Goal: Task Accomplishment & Management: Manage account settings

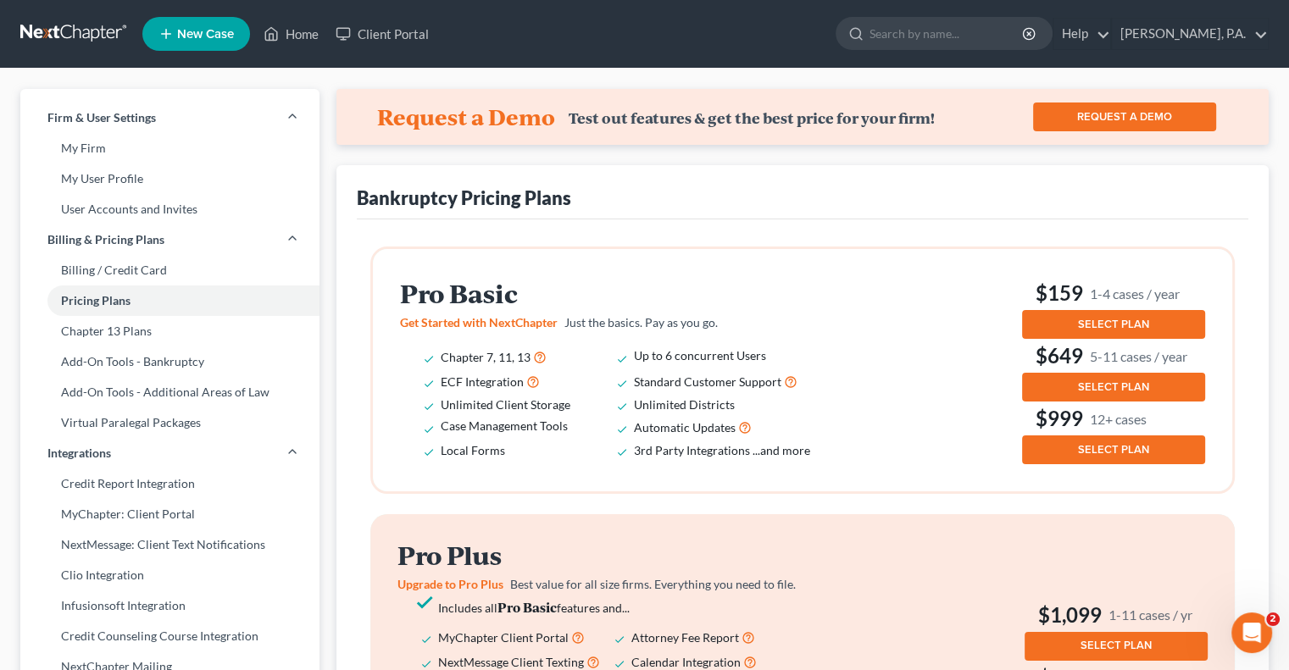
click at [1073, 321] on button "SELECT PLAN" at bounding box center [1113, 324] width 183 height 29
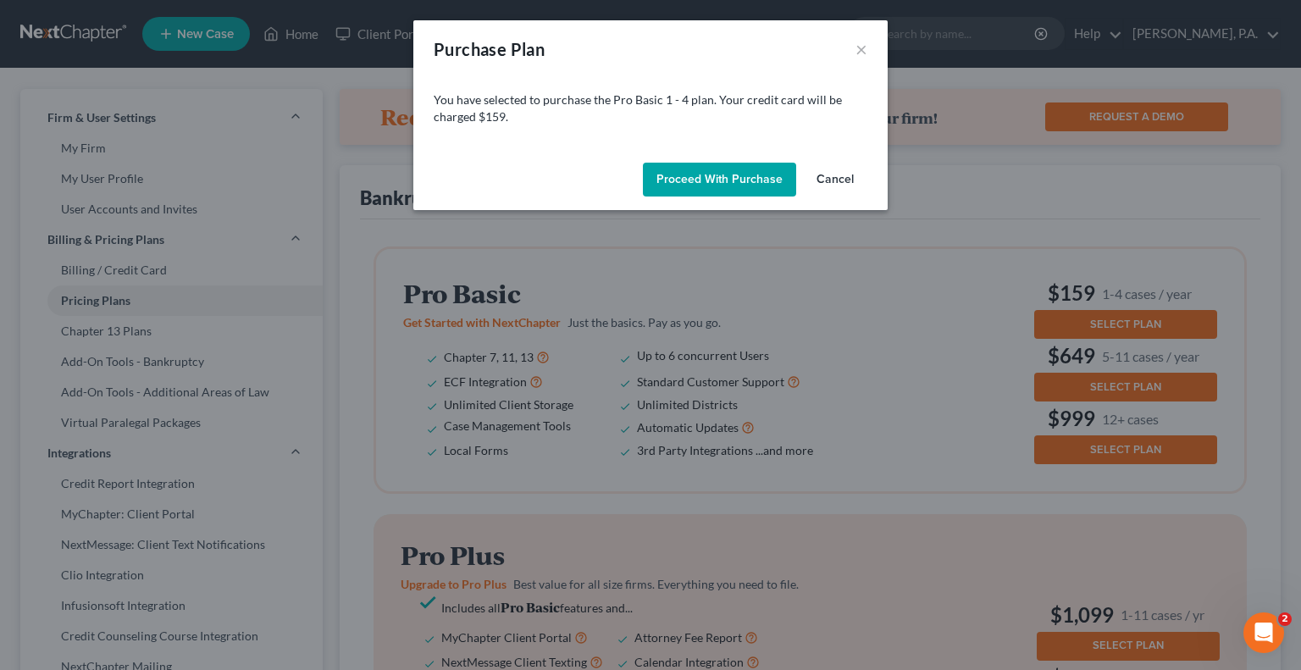
click at [823, 179] on button "Cancel" at bounding box center [835, 180] width 64 height 34
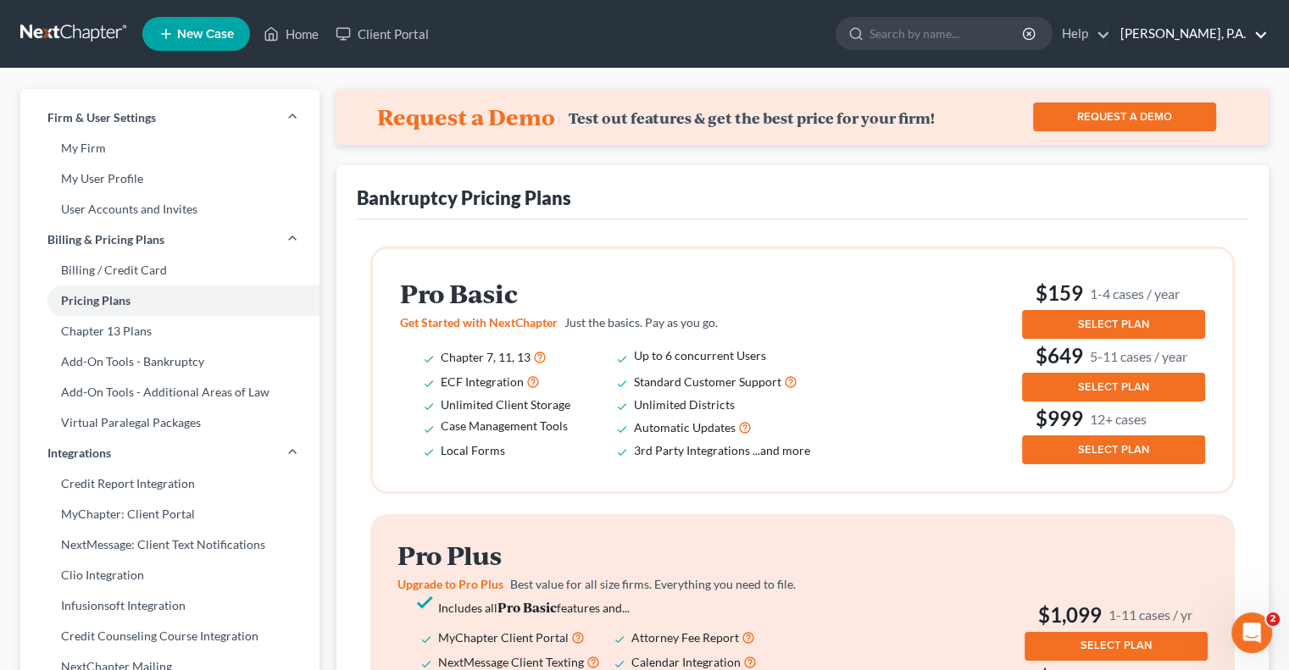
click at [1255, 40] on link "[PERSON_NAME], P.A." at bounding box center [1190, 34] width 156 height 31
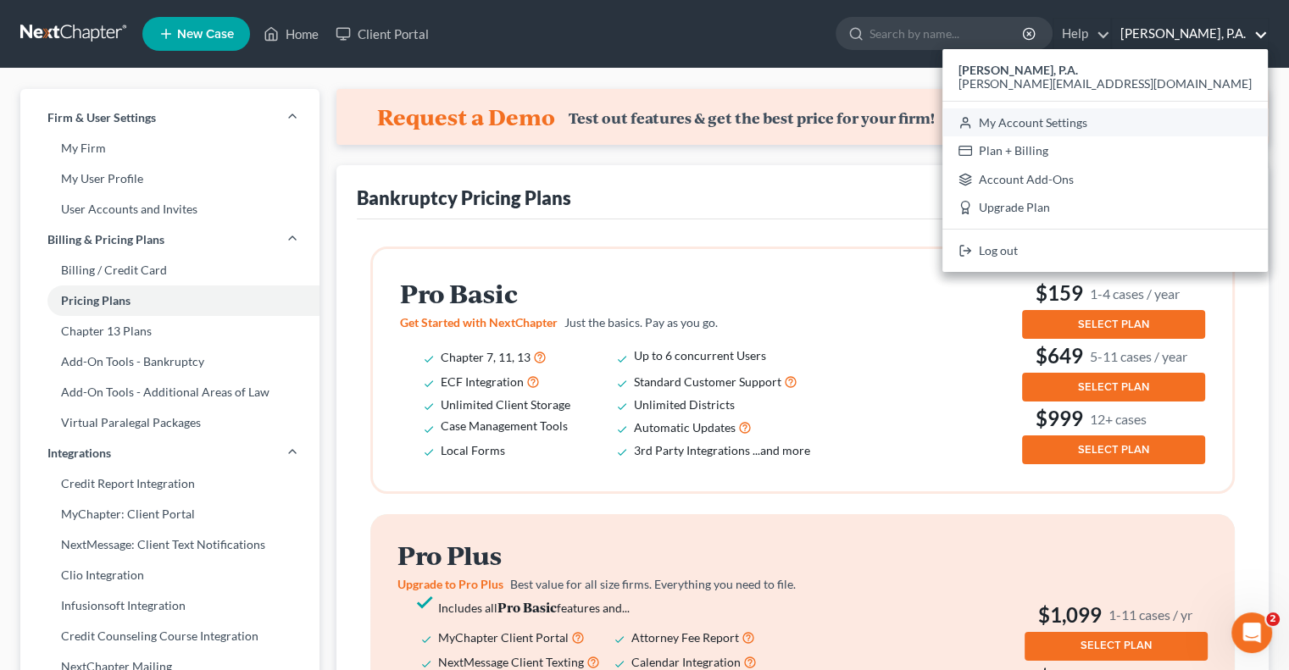
click at [1154, 125] on link "My Account Settings" at bounding box center [1104, 122] width 325 height 29
select select "24"
select select "9"
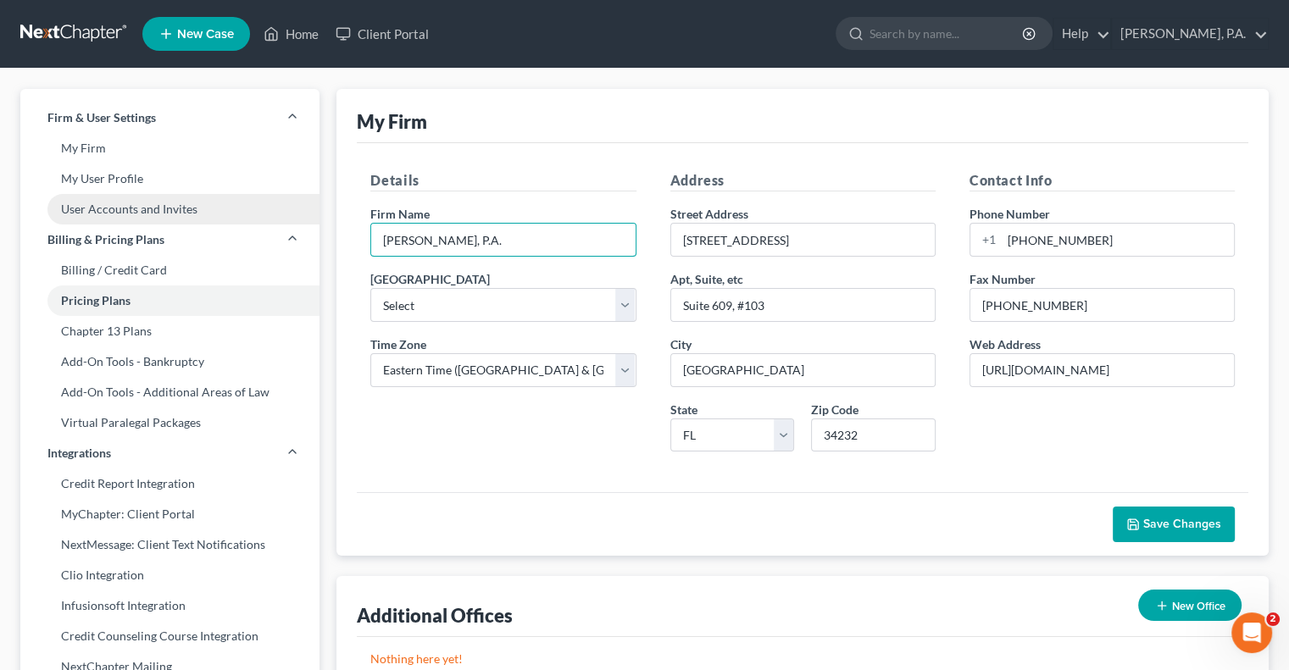
drag, startPoint x: 376, startPoint y: 227, endPoint x: 280, endPoint y: 223, distance: 96.7
click at [280, 223] on div "Firm & User Settings My Firm My User Profile User Accounts and Invites Billing …" at bounding box center [644, 661] width 1265 height 1145
type input "Pivot Point Legal, P.A."
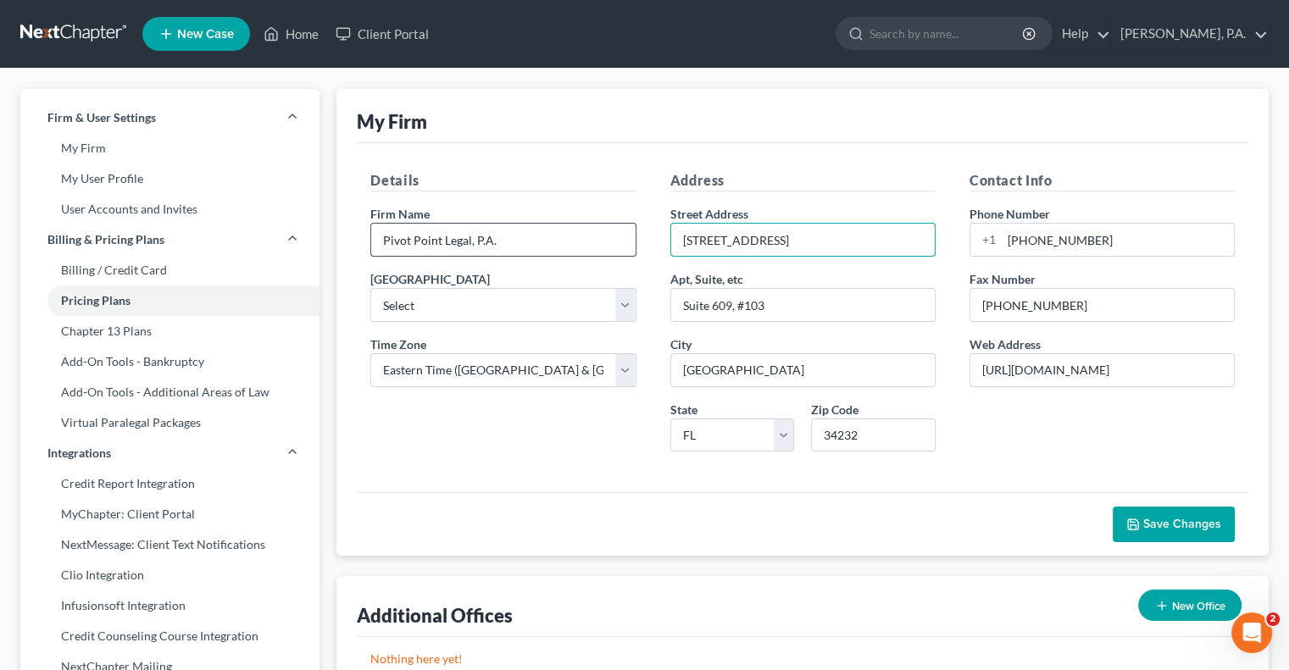
drag, startPoint x: 657, startPoint y: 236, endPoint x: 532, endPoint y: 236, distance: 125.4
click at [549, 231] on div "Details Firm Name * Pivot Point Legal, P.A. [GEOGRAPHIC_DATA] Select [US_STATE]…" at bounding box center [802, 317] width 898 height 295
type input "[STREET_ADDRESS]"
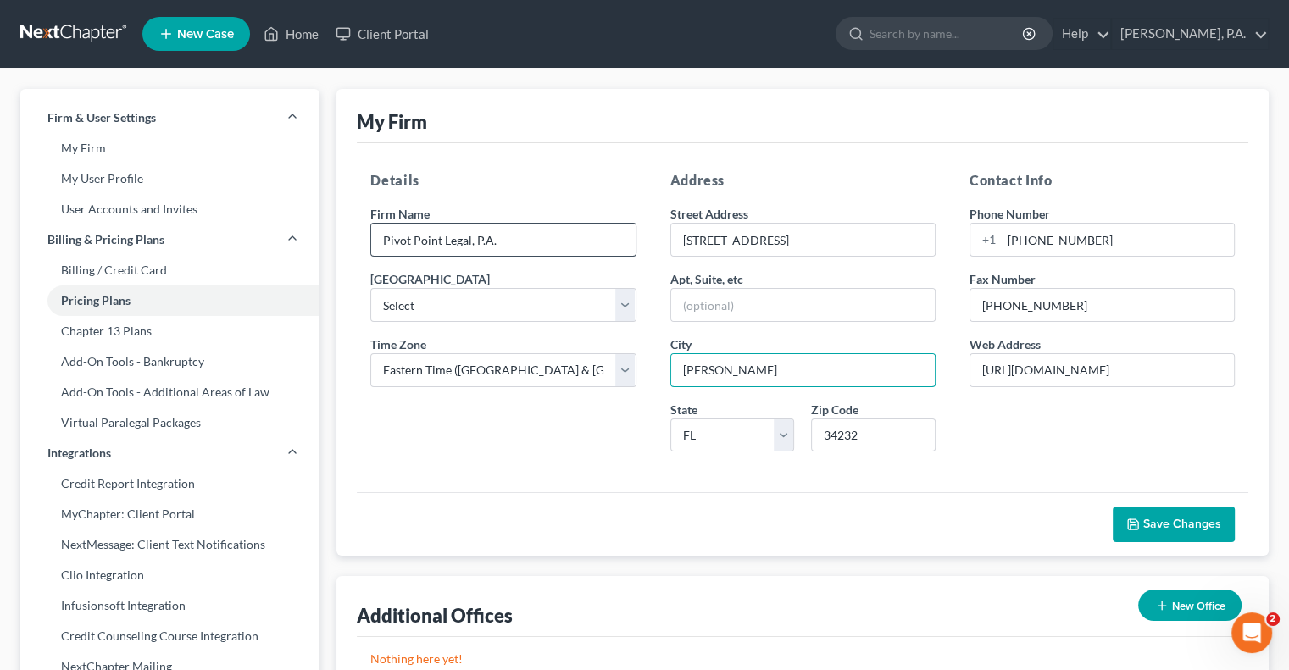
type input "[PERSON_NAME]"
type input "33549"
drag, startPoint x: 1021, startPoint y: 369, endPoint x: 1257, endPoint y: 355, distance: 236.8
click at [1257, 356] on div "My Firm Details Firm Name * Pivot Point Legal, P.A. [GEOGRAPHIC_DATA] Select [U…" at bounding box center [802, 322] width 932 height 467
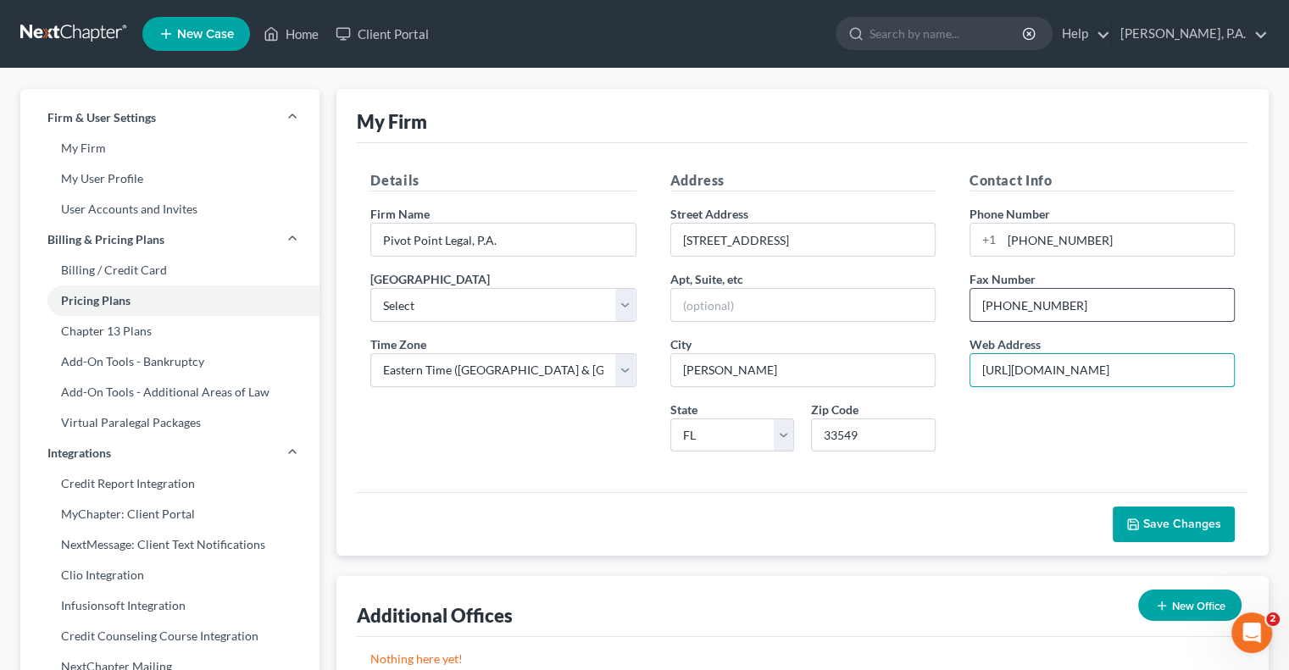
type input "[URL][DOMAIN_NAME]"
drag, startPoint x: 1064, startPoint y: 307, endPoint x: 786, endPoint y: 321, distance: 278.3
click at [801, 317] on div "Details Firm Name * Pivot Point Legal, P.A. [GEOGRAPHIC_DATA] Select [US_STATE]…" at bounding box center [802, 317] width 898 height 295
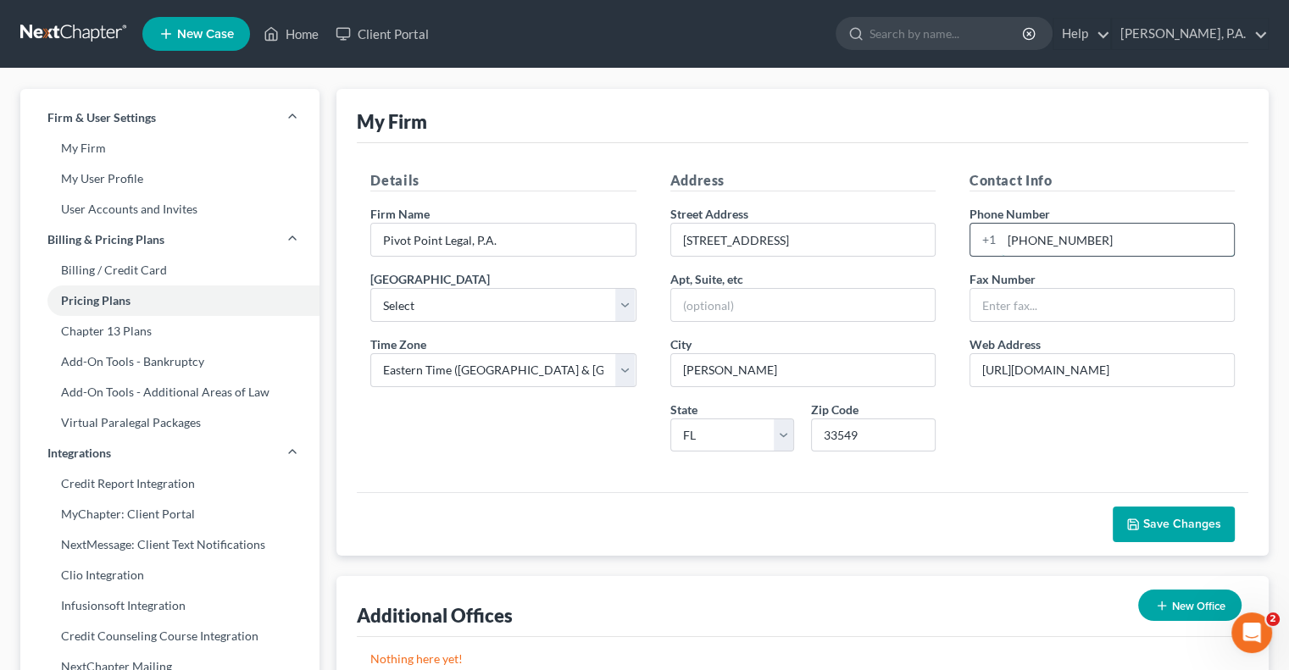
drag, startPoint x: 1106, startPoint y: 242, endPoint x: 1005, endPoint y: 240, distance: 101.7
click at [1005, 240] on input "[PHONE_NUMBER]" at bounding box center [1117, 240] width 232 height 32
type input "813.921.2600"
click at [1179, 522] on span "Save Changes" at bounding box center [1182, 524] width 78 height 14
click at [142, 273] on link "Billing / Credit Card" at bounding box center [169, 270] width 299 height 31
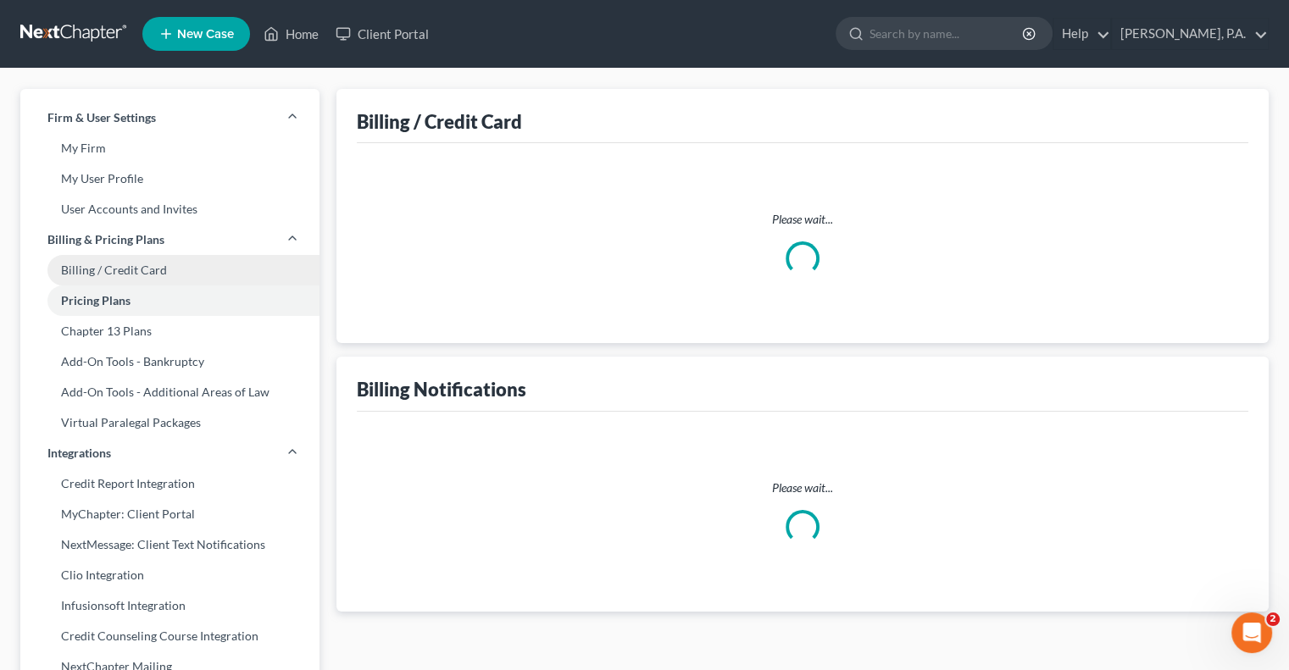
select select "9"
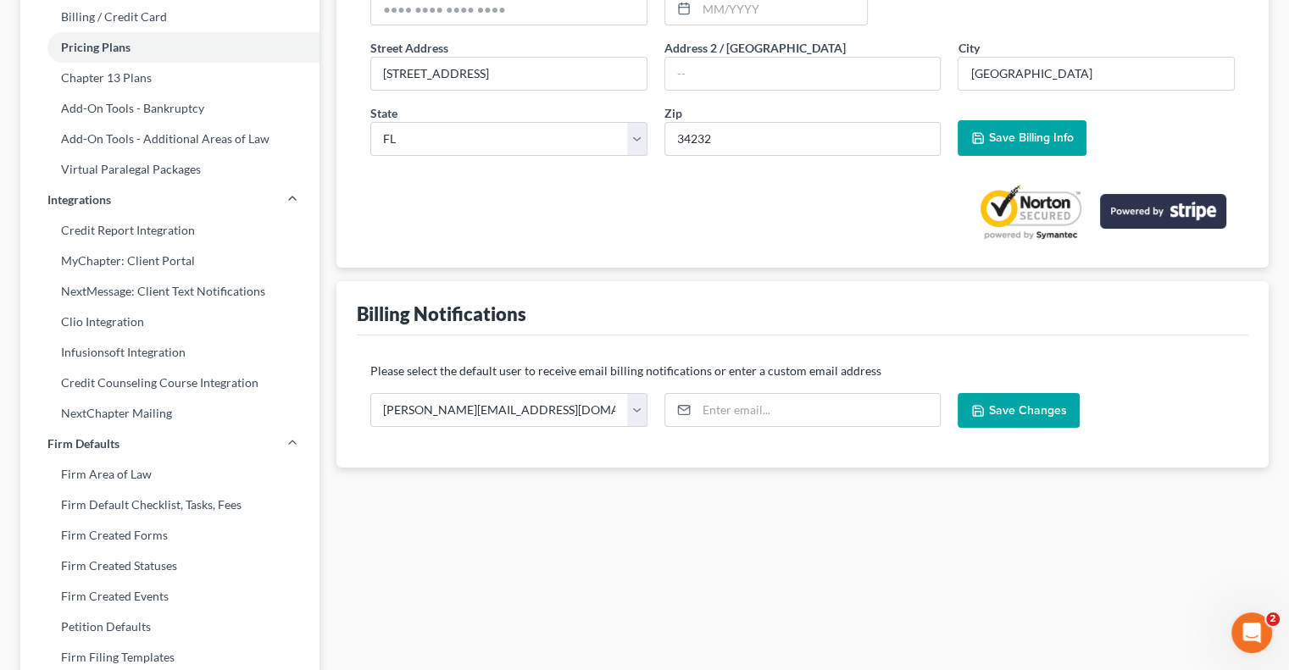
scroll to position [254, 0]
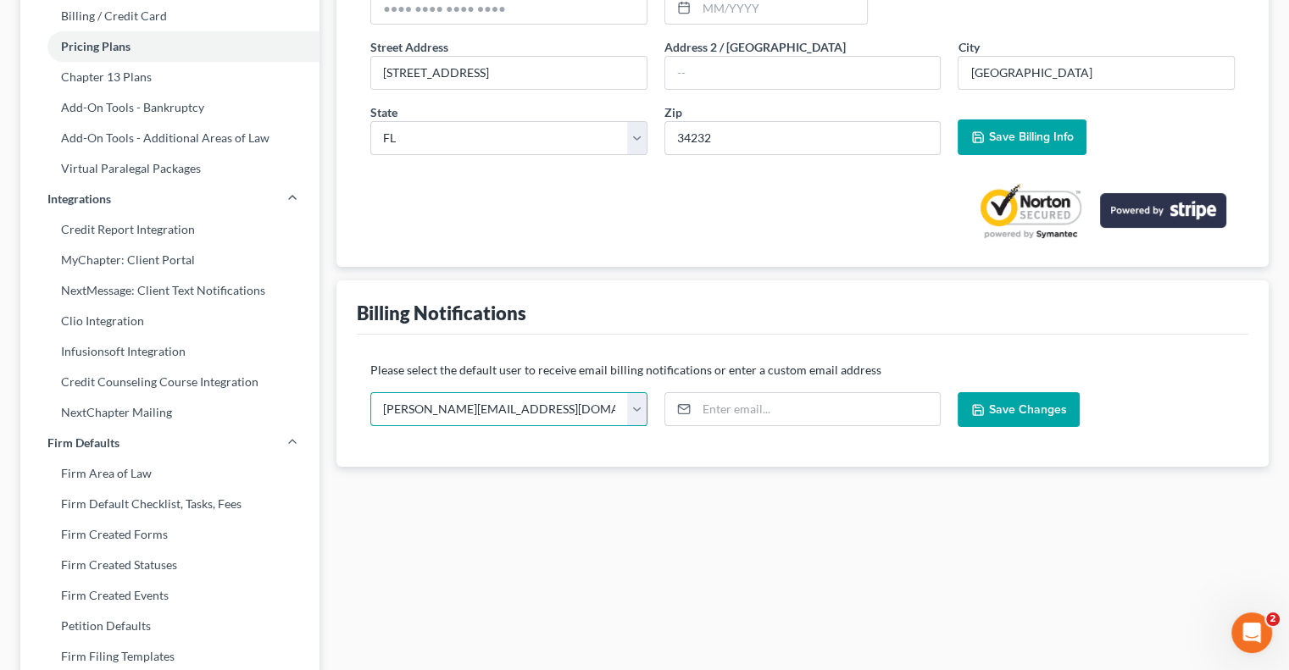
click at [646, 407] on select "[PERSON_NAME][EMAIL_ADDRESS][DOMAIN_NAME] [EMAIL_ADDRESS][DOMAIN_NAME] [PERSON_…" at bounding box center [508, 409] width 277 height 34
select select "1"
click at [370, 392] on select "[PERSON_NAME][EMAIL_ADDRESS][DOMAIN_NAME] [EMAIL_ADDRESS][DOMAIN_NAME] [PERSON_…" at bounding box center [508, 409] width 277 height 34
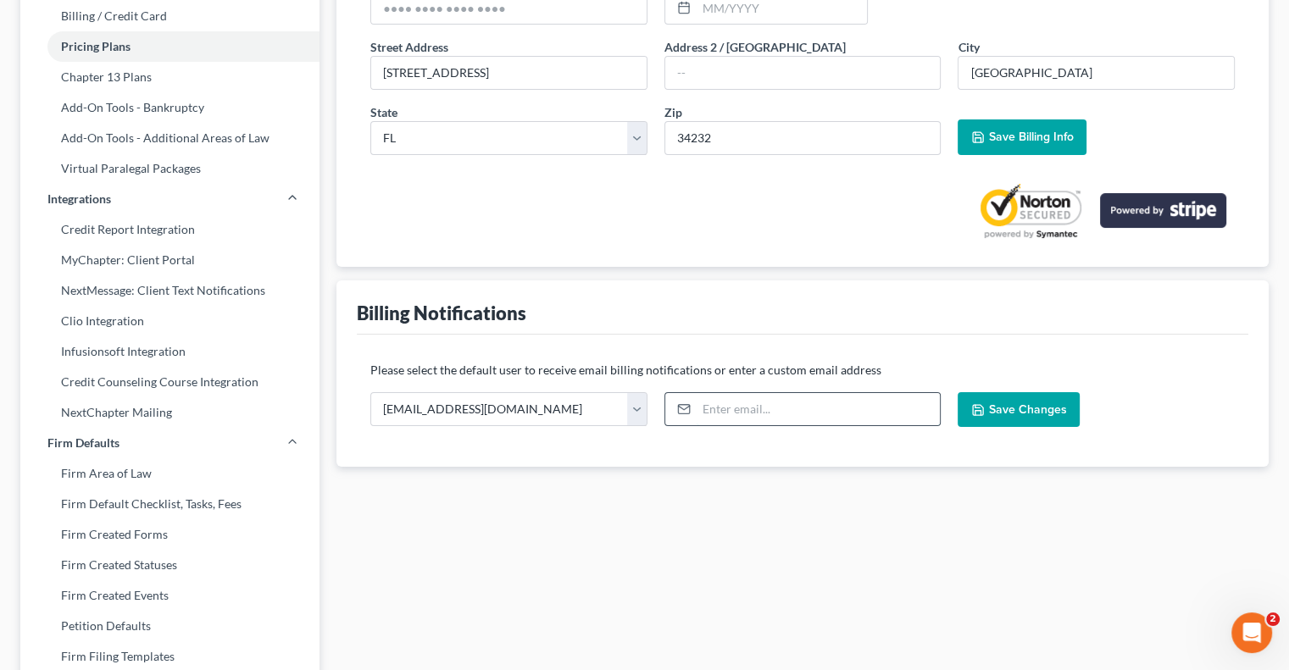
click at [742, 405] on input "email" at bounding box center [818, 409] width 244 height 32
type input "[PERSON_NAME][EMAIL_ADDRESS][DOMAIN_NAME]"
click at [840, 413] on input "[PERSON_NAME][EMAIL_ADDRESS][DOMAIN_NAME]" at bounding box center [818, 409] width 244 height 32
click at [1013, 406] on span "Save Changes" at bounding box center [1027, 409] width 78 height 14
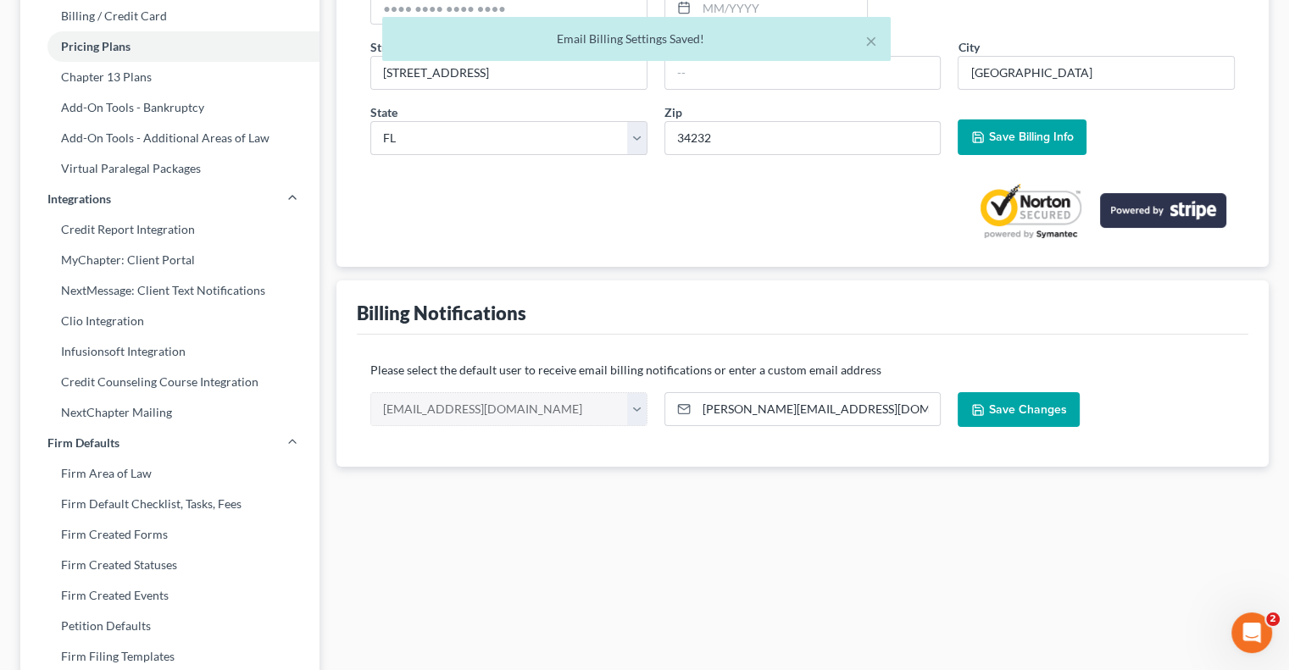
scroll to position [339, 0]
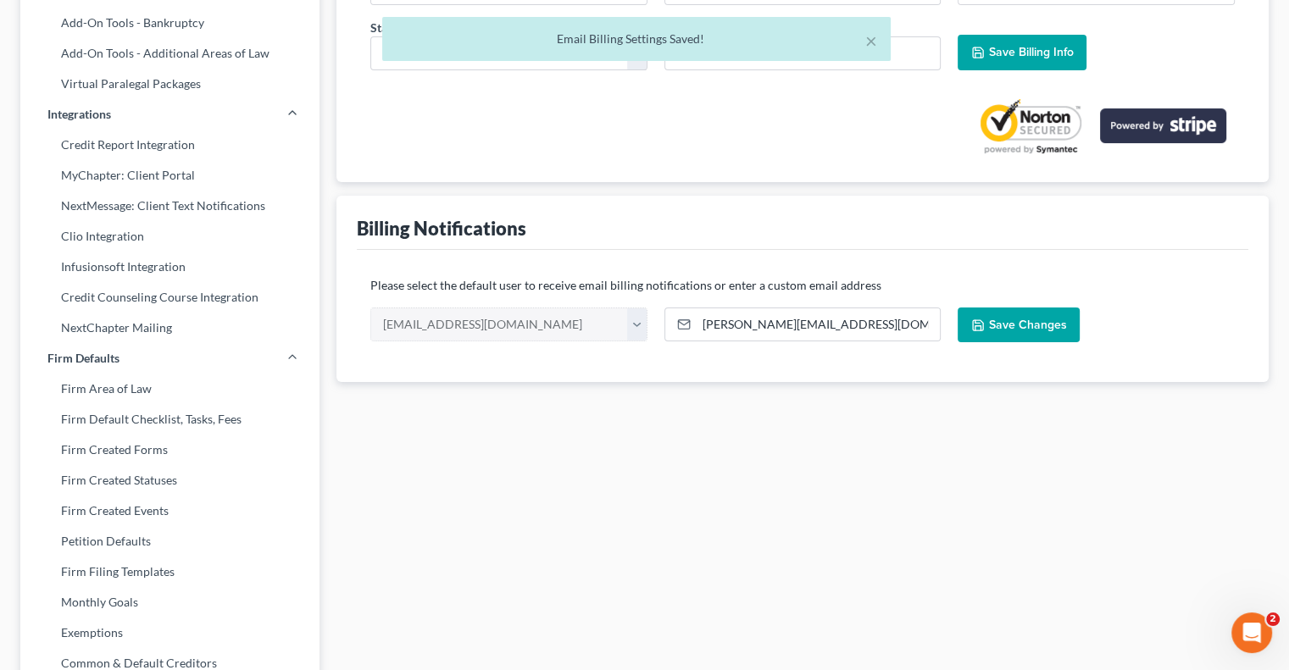
click at [607, 273] on div "Please select the default user to receive email billing notifications or enter …" at bounding box center [802, 316] width 891 height 132
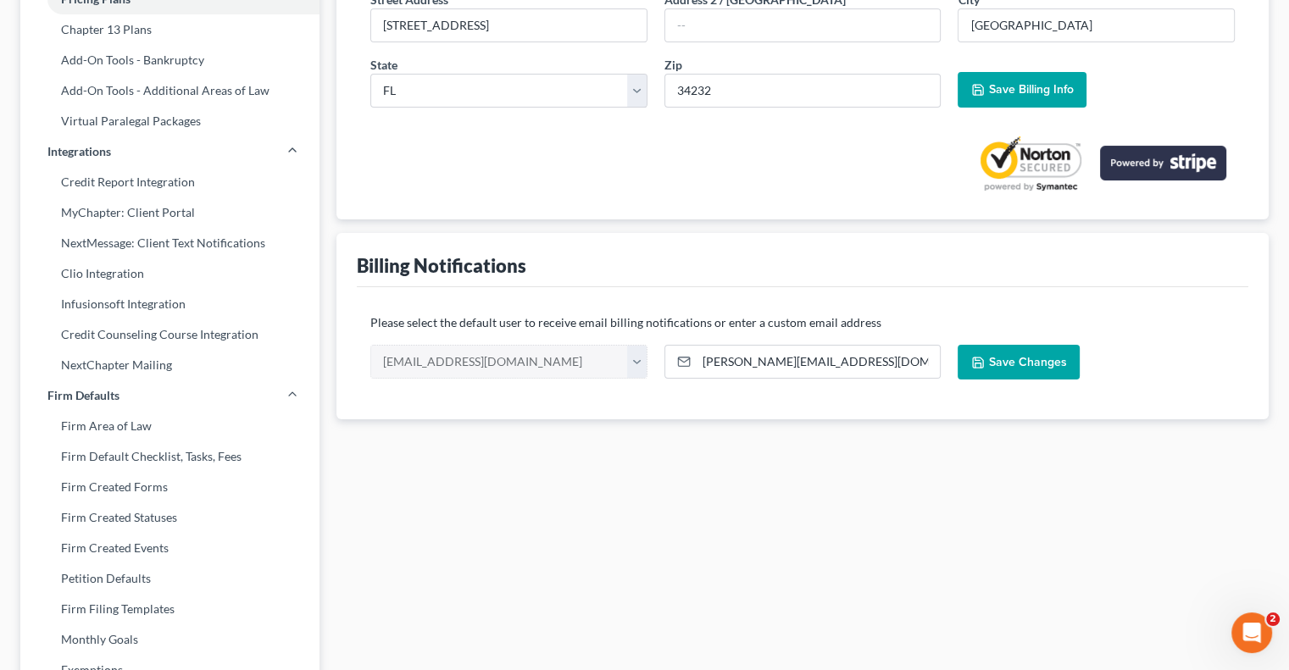
scroll to position [169, 0]
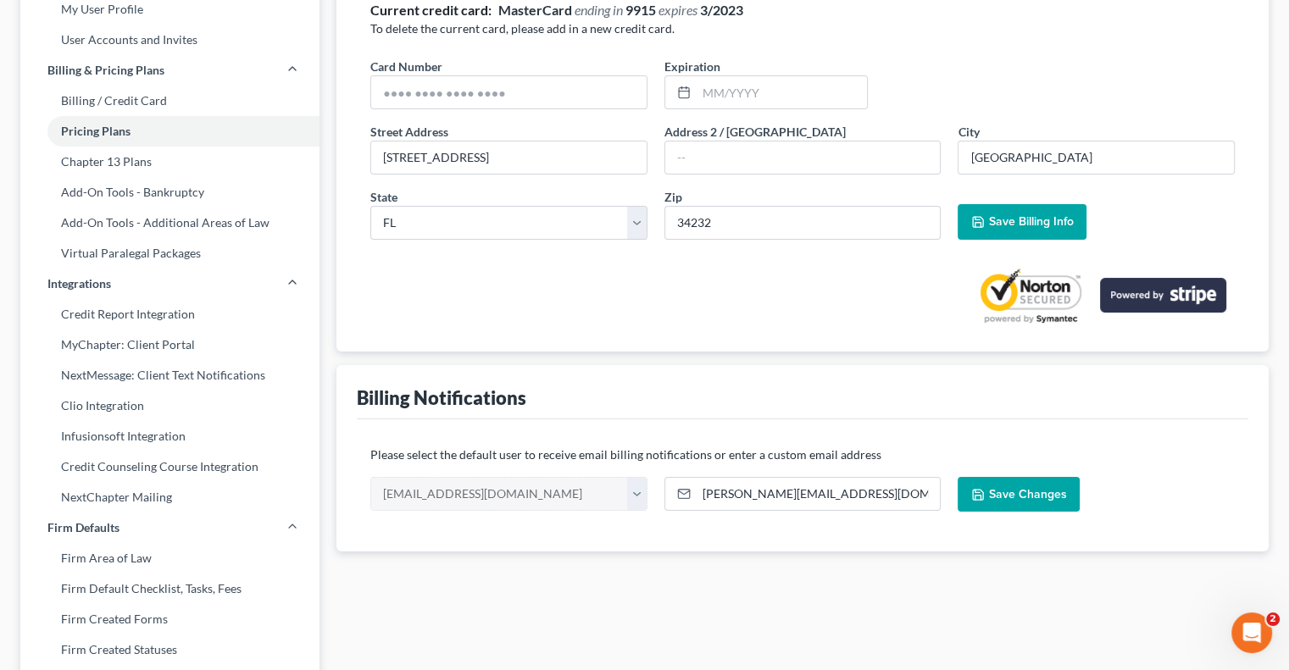
click at [531, 446] on p "Please select the default user to receive email billing notifications or enter …" at bounding box center [802, 454] width 864 height 17
click at [749, 484] on input "[PERSON_NAME][EMAIL_ADDRESS][DOMAIN_NAME]" at bounding box center [818, 494] width 244 height 32
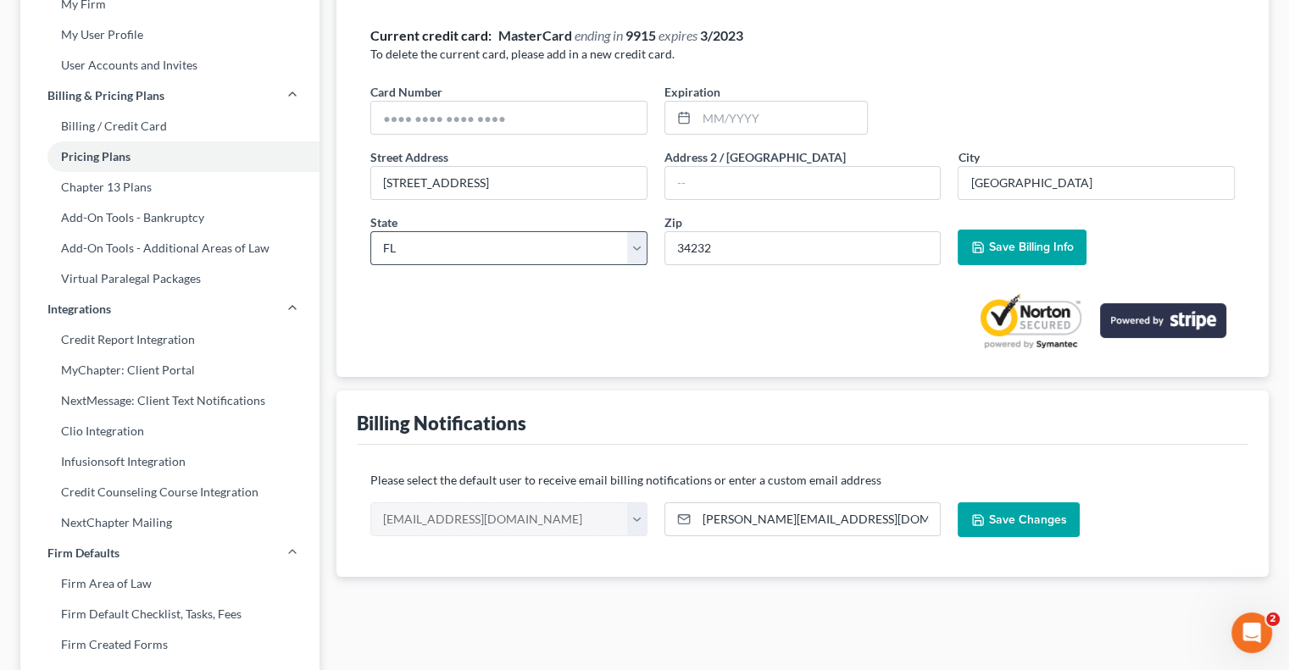
scroll to position [0, 0]
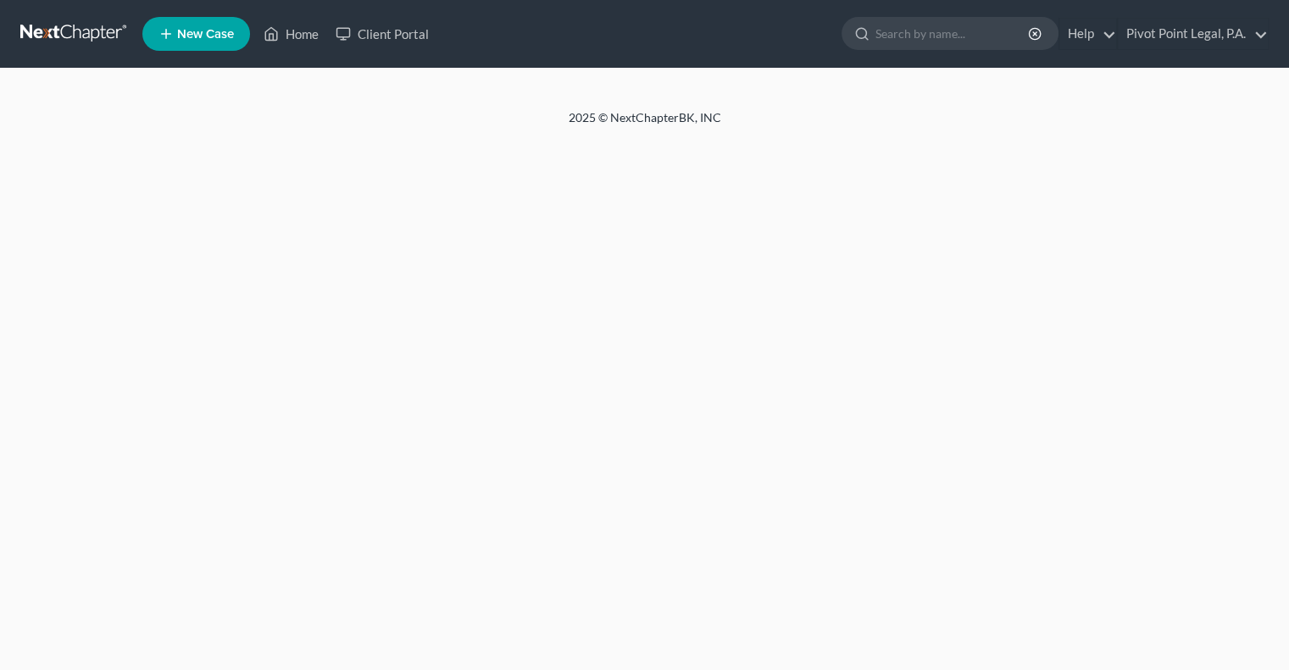
select select "9"
select select "1"
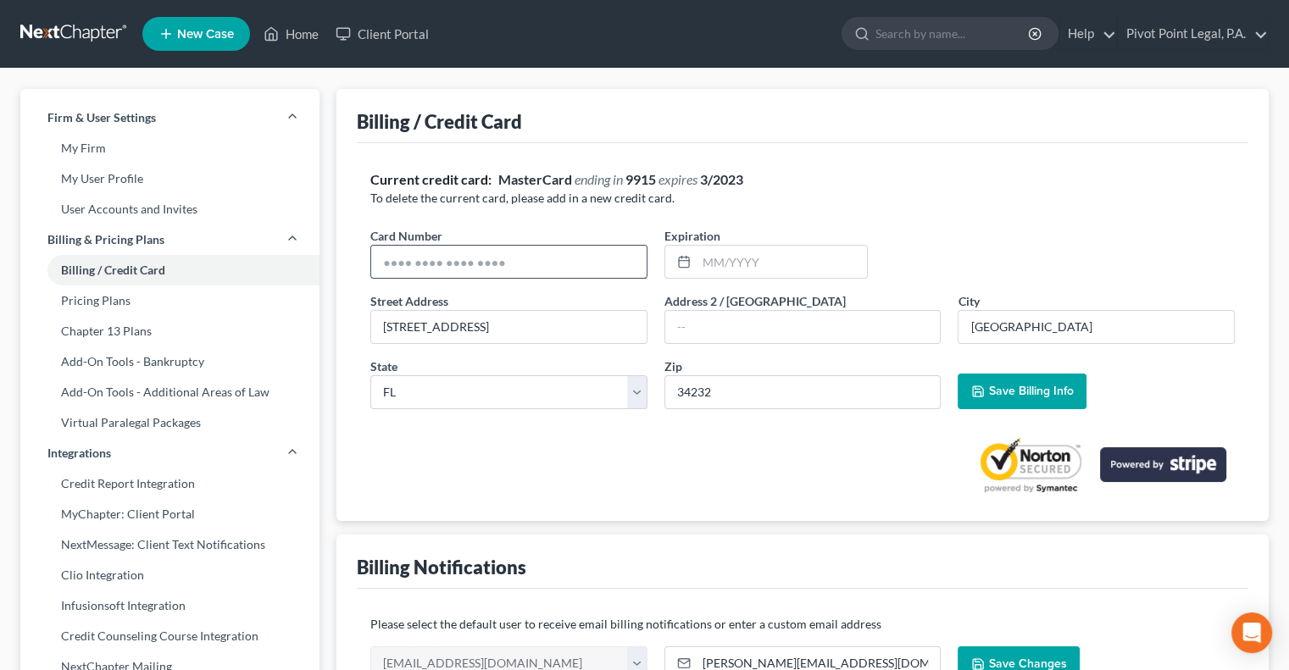
click at [567, 247] on input "text" at bounding box center [508, 262] width 275 height 32
drag, startPoint x: 533, startPoint y: 262, endPoint x: 260, endPoint y: 221, distance: 275.8
click at [260, 221] on div "Firm & User Settings My Firm My User Profile User Accounts and Invites Billing …" at bounding box center [644, 661] width 1265 height 1145
click at [556, 256] on input "text" at bounding box center [508, 262] width 275 height 32
click at [566, 253] on input "text" at bounding box center [508, 262] width 275 height 32
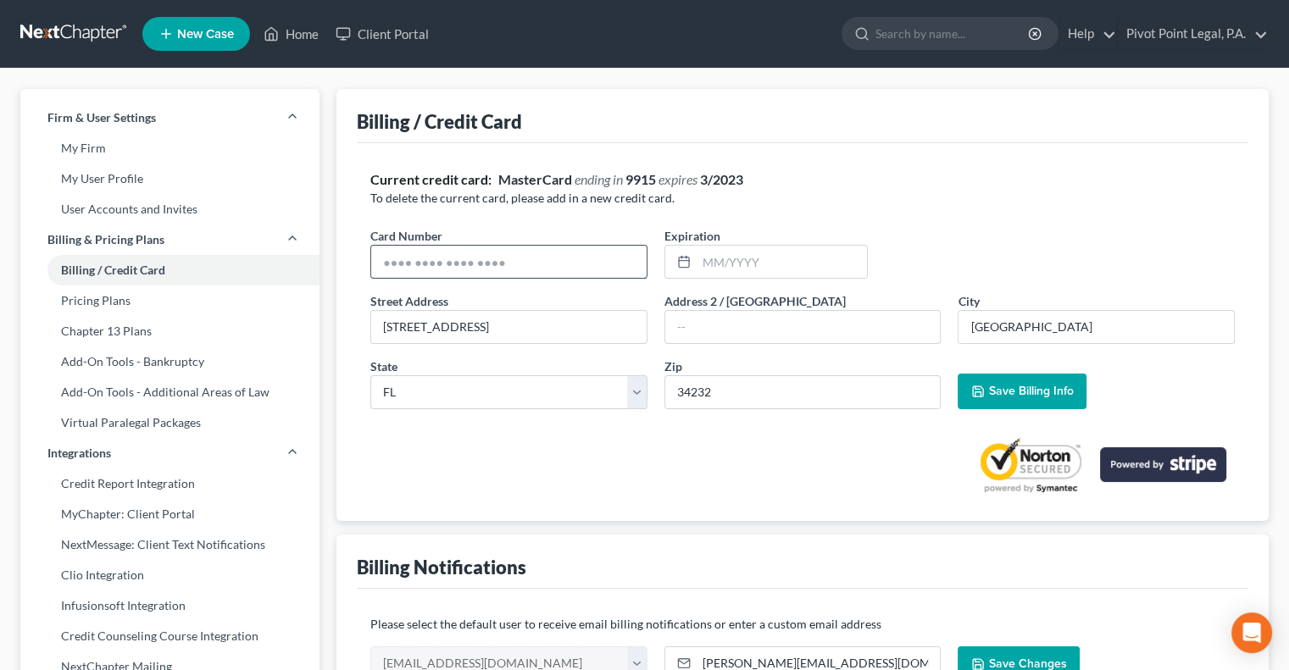
click at [552, 257] on input "text" at bounding box center [508, 262] width 275 height 32
click at [1006, 388] on span "Save Billing Info" at bounding box center [1030, 391] width 85 height 14
click at [109, 332] on link "Chapter 13 Plans" at bounding box center [169, 331] width 299 height 31
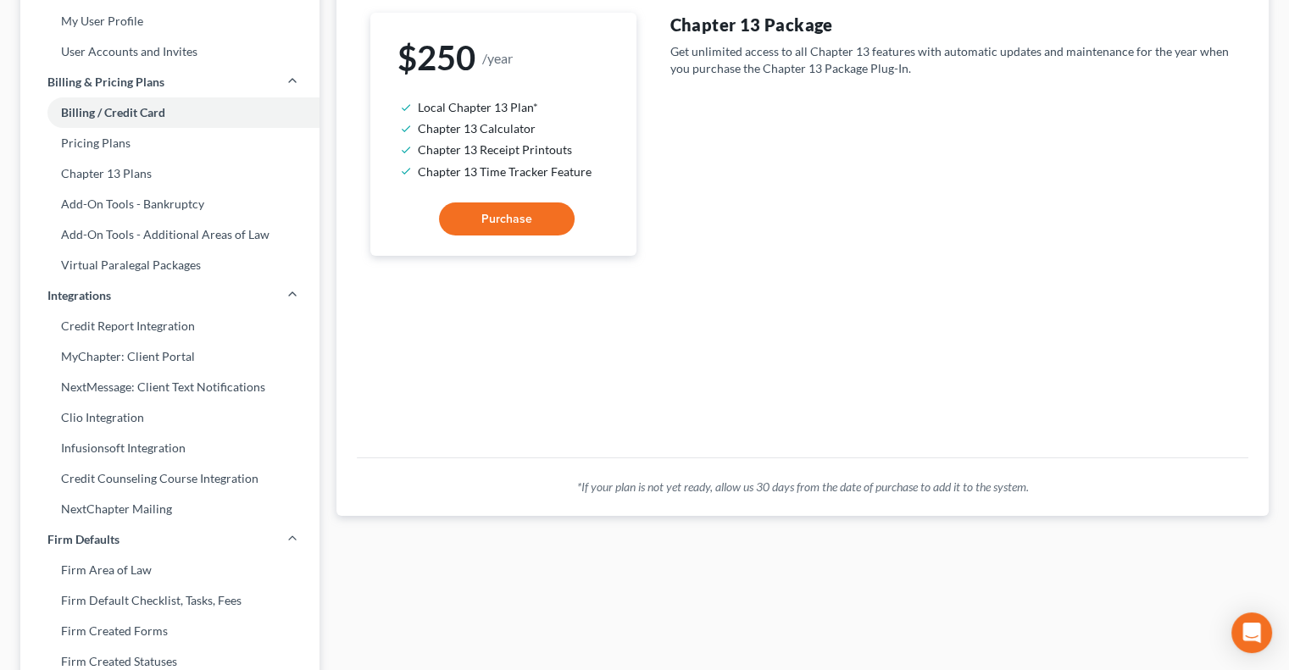
scroll to position [85, 0]
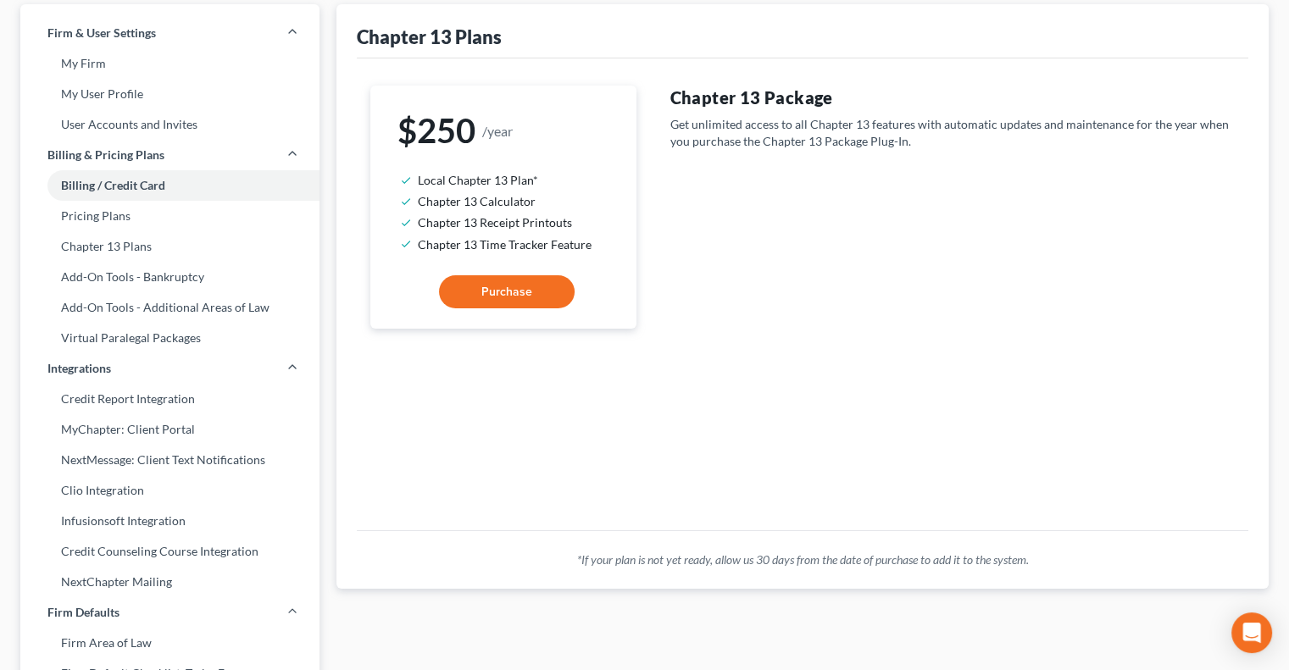
drag, startPoint x: 580, startPoint y: 164, endPoint x: 648, endPoint y: 58, distance: 125.5
click at [657, 52] on div "Chapter 13 Plans" at bounding box center [802, 31] width 891 height 54
click at [102, 223] on link "Pricing Plans" at bounding box center [169, 216] width 299 height 31
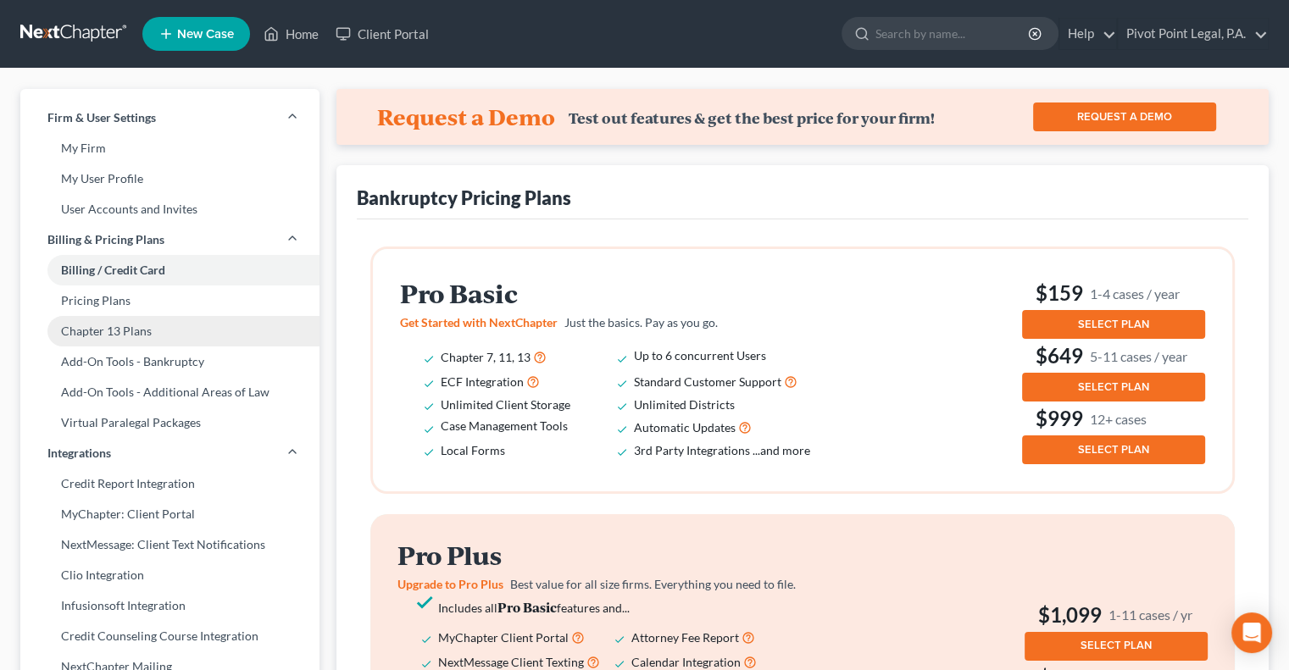
click at [114, 338] on link "Chapter 13 Plans" at bounding box center [169, 331] width 299 height 31
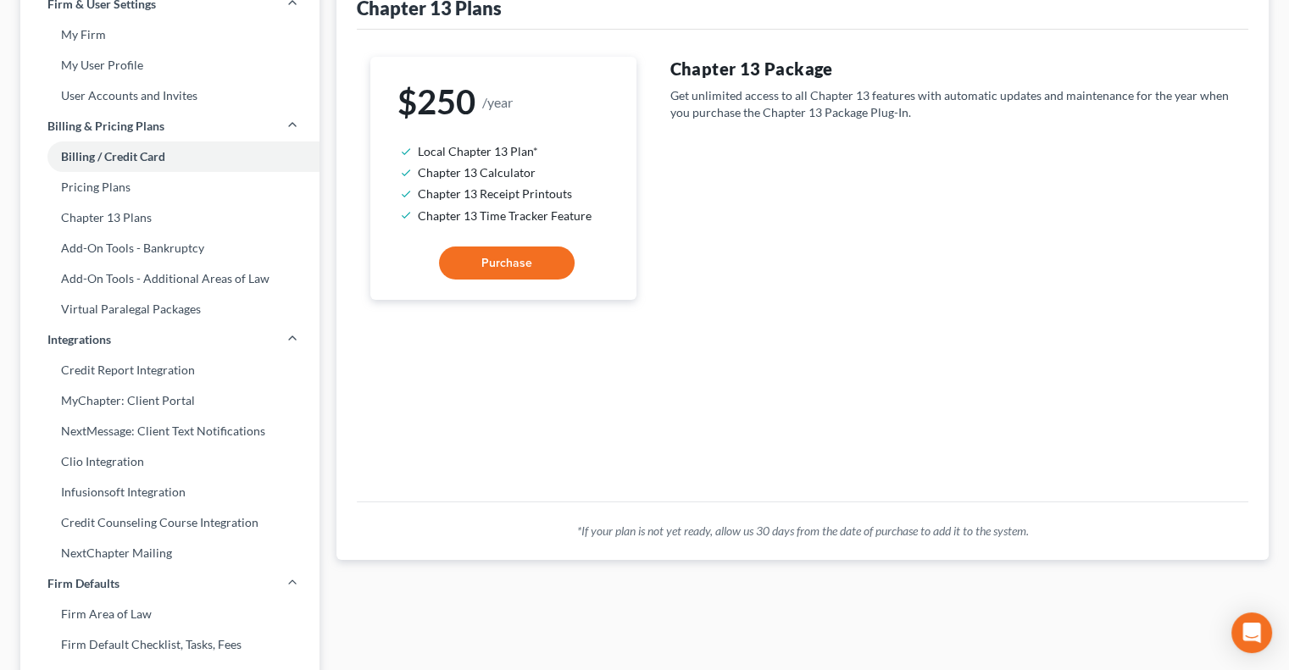
scroll to position [254, 0]
